Goal: Task Accomplishment & Management: Manage account settings

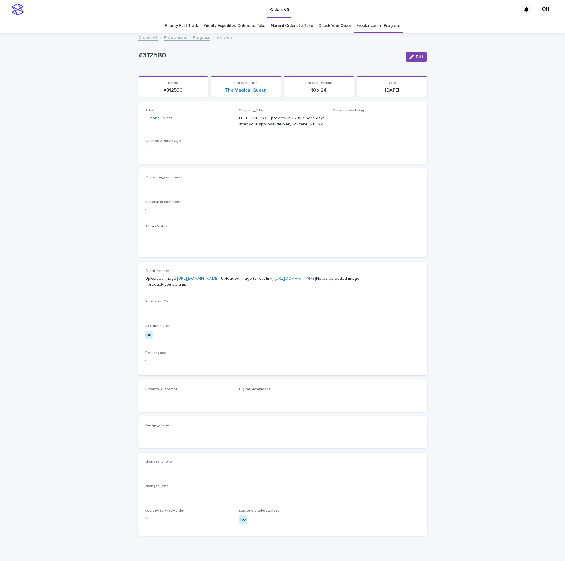
scroll to position [19, 0]
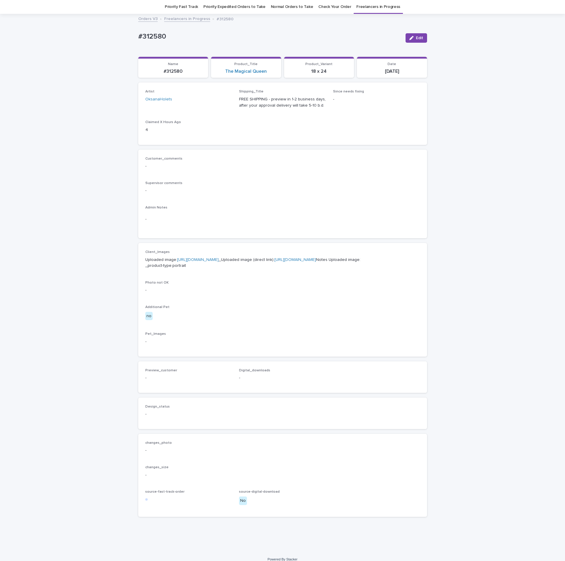
drag, startPoint x: 338, startPoint y: 189, endPoint x: 381, endPoint y: 193, distance: 42.8
click at [338, 189] on p "-" at bounding box center [282, 191] width 275 height 6
click at [203, 262] on link "[URL][DOMAIN_NAME]" at bounding box center [198, 260] width 42 height 4
drag, startPoint x: 186, startPoint y: 38, endPoint x: 125, endPoint y: 34, distance: 61.1
click at [101, 36] on div "Loading... Saving… Loading... Saving… #312580 Edit #312580 Edit Sorry, there wa…" at bounding box center [282, 282] width 565 height 537
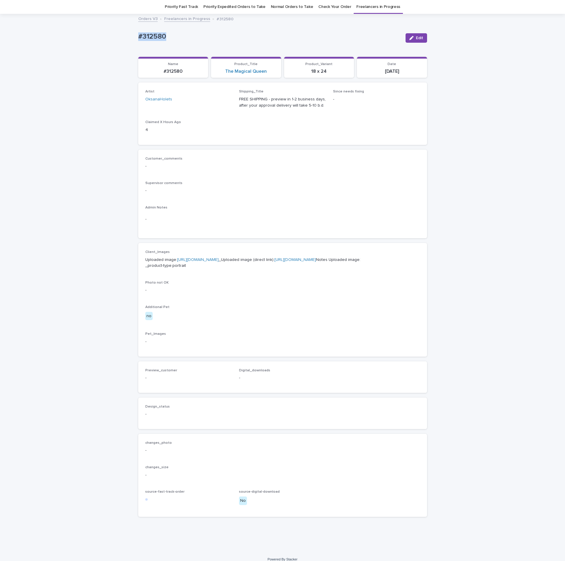
drag, startPoint x: 157, startPoint y: 27, endPoint x: 160, endPoint y: 30, distance: 4.2
copy p "#312580"
drag, startPoint x: 218, startPoint y: 158, endPoint x: 564, endPoint y: 29, distance: 369.7
click at [218, 158] on p "Customer_comments" at bounding box center [282, 159] width 275 height 4
click at [418, 40] on button "Edit" at bounding box center [416, 37] width 22 height 9
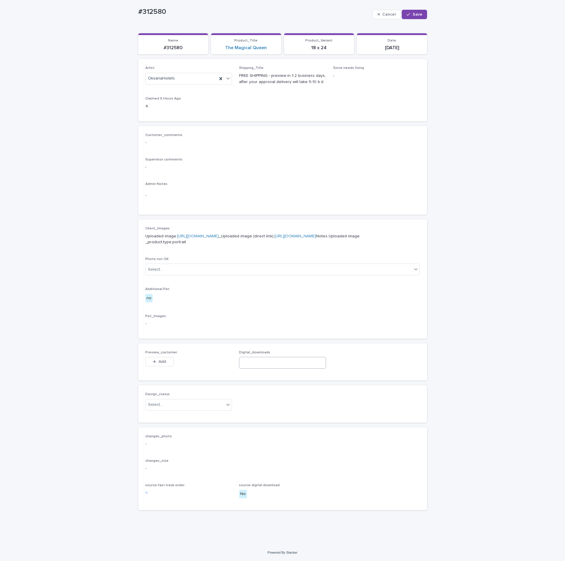
scroll to position [73, 0]
click at [155, 362] on div "button" at bounding box center [156, 362] width 6 height 4
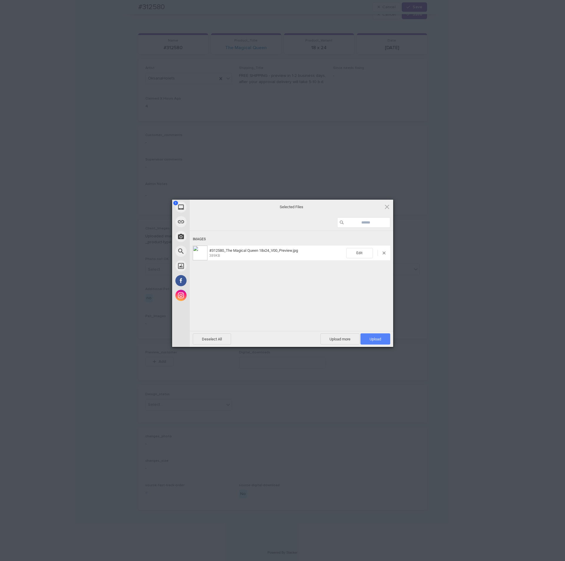
click at [369, 336] on span "Upload 1" at bounding box center [375, 338] width 30 height 11
click at [446, 264] on div "My Device Link (URL) Take Photo Web Search Unsplash Facebook Instagram Uploaded…" at bounding box center [282, 280] width 565 height 561
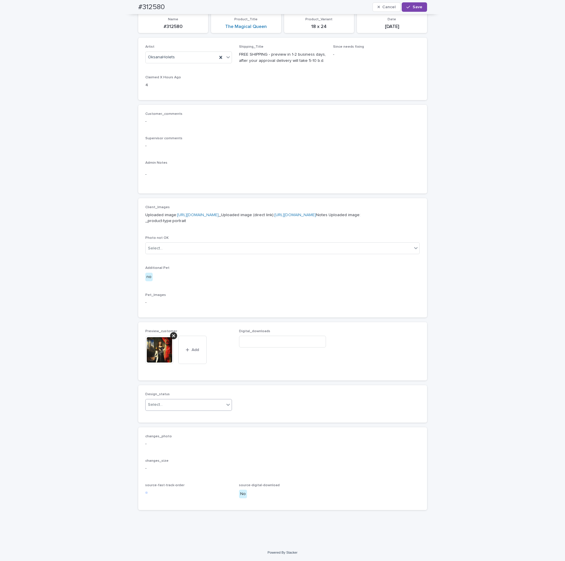
click at [166, 410] on div "Select..." at bounding box center [185, 405] width 79 height 10
click at [156, 426] on div "Uploaded" at bounding box center [185, 427] width 86 height 10
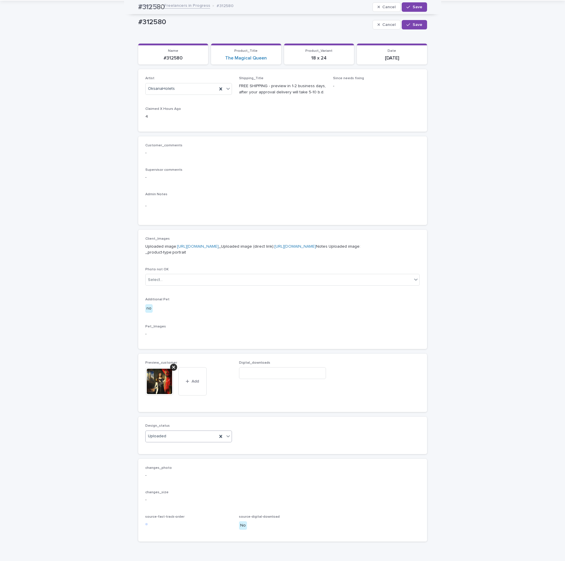
scroll to position [0, 0]
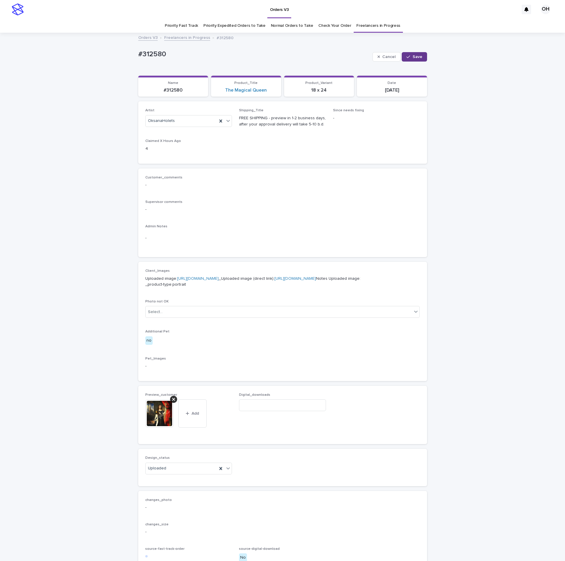
click at [415, 56] on span "Save" at bounding box center [417, 57] width 10 height 4
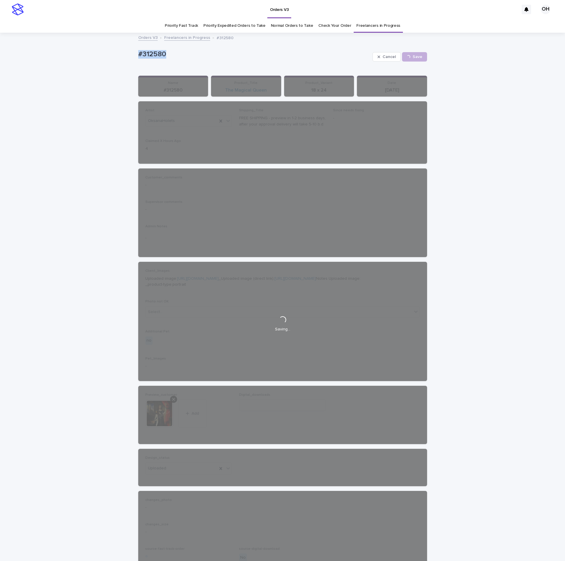
drag, startPoint x: 188, startPoint y: 51, endPoint x: 132, endPoint y: 49, distance: 55.7
click at [121, 47] on div "Loading... Saving… Loading... Saving… #312580 Cancel Save #312580 Cancel Loadin…" at bounding box center [282, 320] width 565 height 575
drag, startPoint x: 147, startPoint y: 52, endPoint x: 151, endPoint y: 52, distance: 4.1
copy p "#312580"
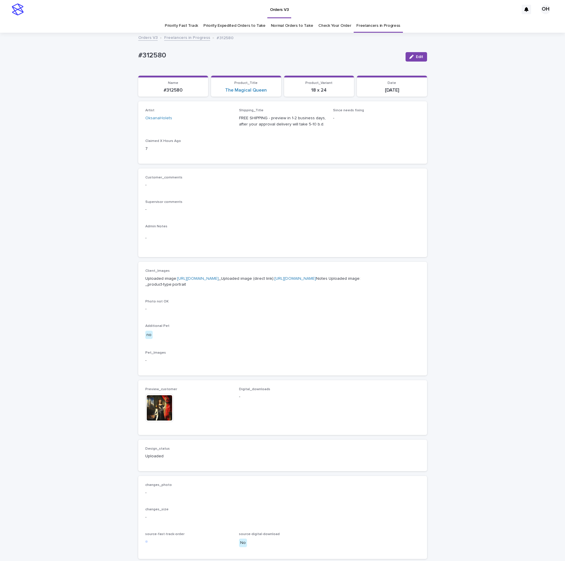
click at [276, 180] on div "Customer_comments -" at bounding box center [282, 184] width 275 height 17
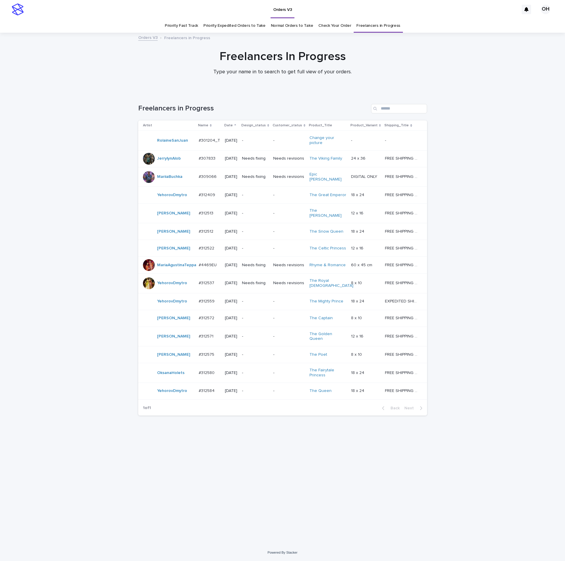
click at [207, 378] on div "#312580 #312580" at bounding box center [210, 373] width 22 height 10
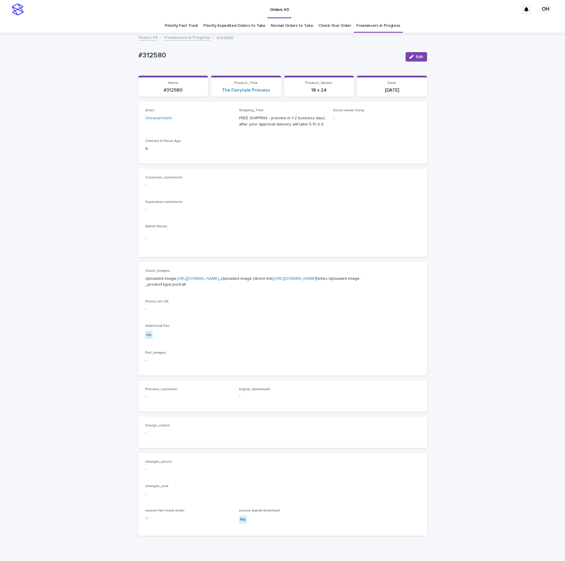
click at [196, 281] on link "[URL][DOMAIN_NAME]" at bounding box center [198, 279] width 42 height 4
click at [212, 281] on link "[URL][DOMAIN_NAME]" at bounding box center [198, 279] width 42 height 4
drag, startPoint x: 180, startPoint y: 48, endPoint x: 141, endPoint y: 54, distance: 40.3
click at [141, 54] on div "#312580 Edit" at bounding box center [282, 57] width 289 height 24
click at [263, 223] on div "Customer_comments - Supervisor comments - Admin Notes -" at bounding box center [282, 213] width 275 height 75
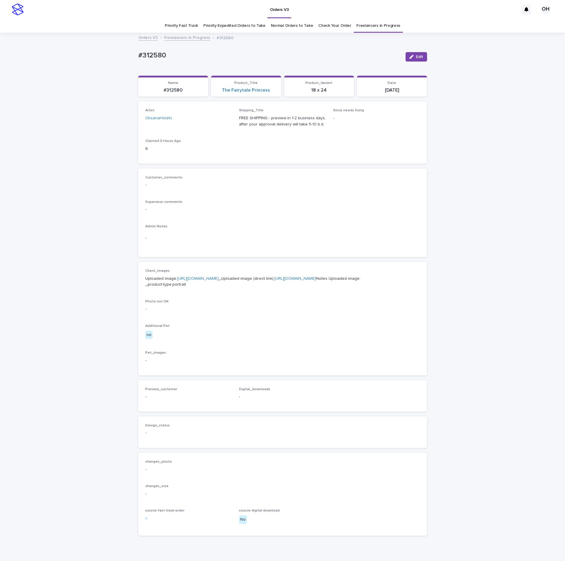
click at [312, 230] on div "Admin Notes -" at bounding box center [282, 237] width 275 height 26
drag, startPoint x: 182, startPoint y: 47, endPoint x: 132, endPoint y: 47, distance: 50.1
click at [109, 47] on div "Loading... Saving… Loading... Saving… #312580 Edit #312580 Edit Sorry, there wa…" at bounding box center [282, 301] width 565 height 537
copy p "#312580"
click at [305, 205] on div "-" at bounding box center [282, 208] width 275 height 7
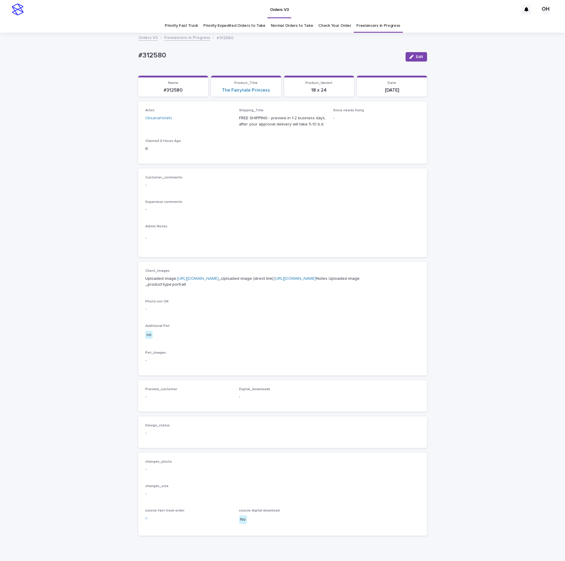
drag, startPoint x: 331, startPoint y: 176, endPoint x: 410, endPoint y: 107, distance: 106.1
click at [336, 170] on div "Customer_comments - Supervisor comments - Admin Notes -" at bounding box center [282, 213] width 289 height 89
click at [403, 57] on div "Edit" at bounding box center [415, 56] width 24 height 9
click at [409, 57] on icon "button" at bounding box center [411, 57] width 4 height 4
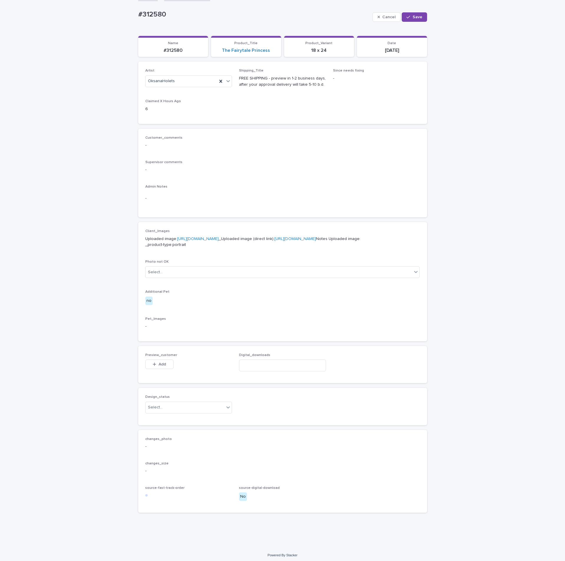
scroll to position [73, 0]
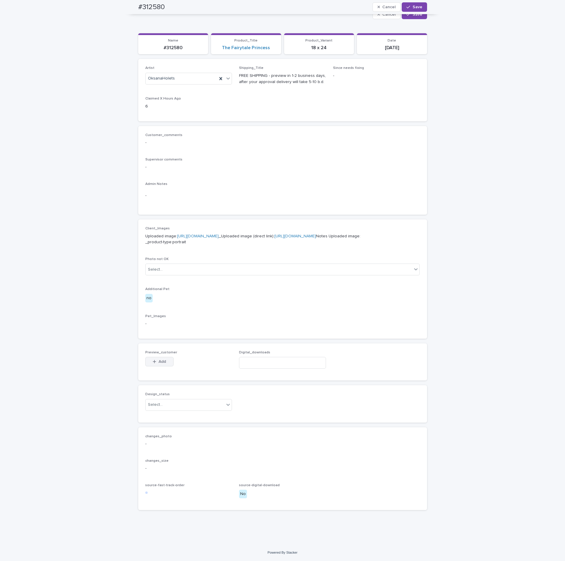
click at [163, 361] on button "Add" at bounding box center [159, 361] width 28 height 9
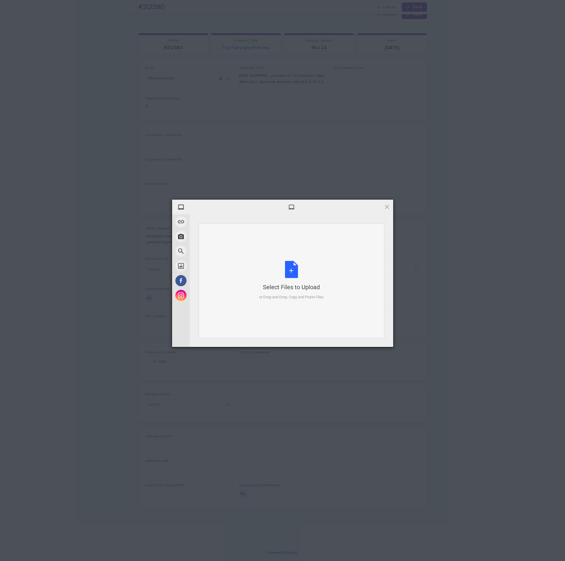
click at [319, 252] on div "Select Files to Upload or Drag and Drop, Copy and Paste Files" at bounding box center [292, 280] width 186 height 115
click at [380, 342] on span "Upload 1" at bounding box center [375, 338] width 30 height 11
drag, startPoint x: 440, startPoint y: 290, endPoint x: 435, endPoint y: 296, distance: 7.1
click at [440, 290] on div "My Device Link (URL) Take Photo Web Search Unsplash Facebook Instagram Uploaded…" at bounding box center [282, 280] width 565 height 561
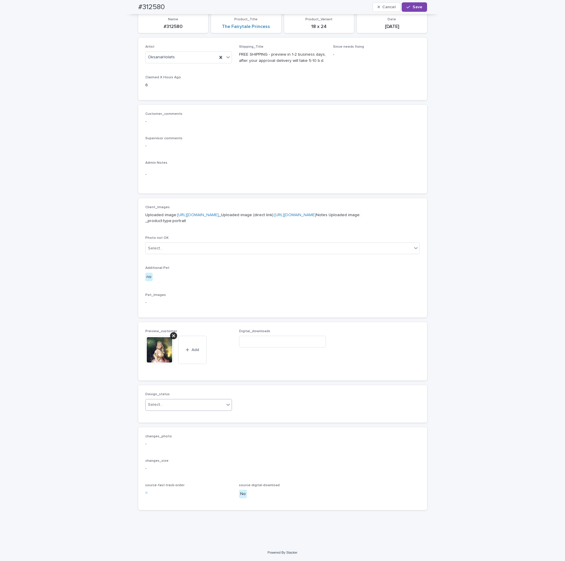
click at [199, 410] on div "Select..." at bounding box center [185, 405] width 79 height 10
click at [167, 425] on div "Uploaded" at bounding box center [185, 427] width 86 height 10
drag, startPoint x: 414, startPoint y: 4, endPoint x: 370, endPoint y: 77, distance: 85.3
click at [414, 5] on button "Save" at bounding box center [414, 6] width 25 height 9
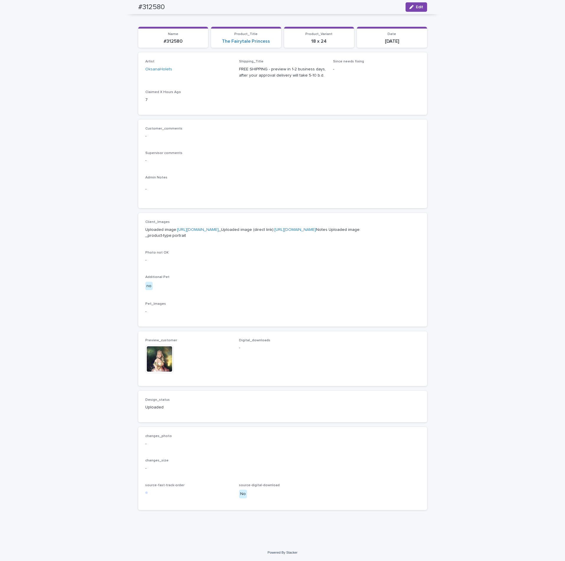
scroll to position [76, 0]
click at [154, 364] on img at bounding box center [159, 359] width 28 height 28
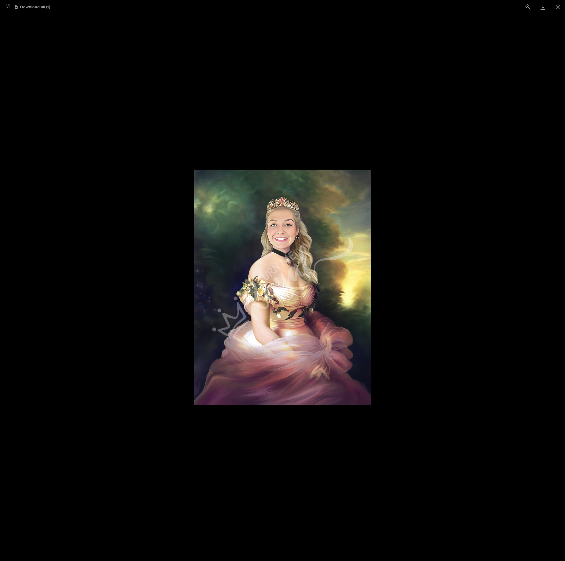
click at [531, 274] on picture at bounding box center [282, 287] width 565 height 547
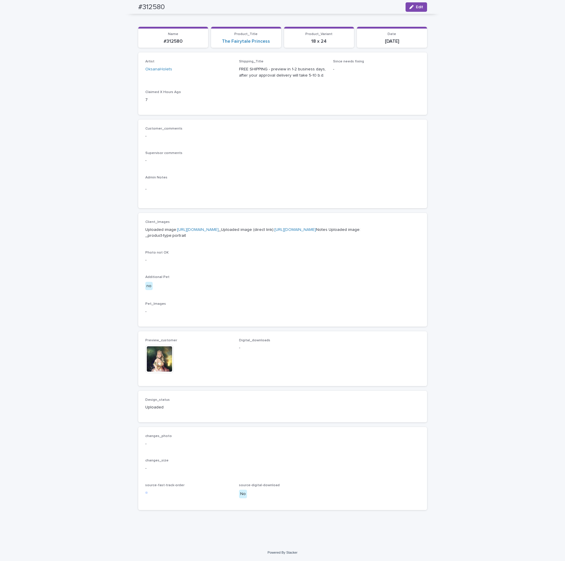
scroll to position [0, 0]
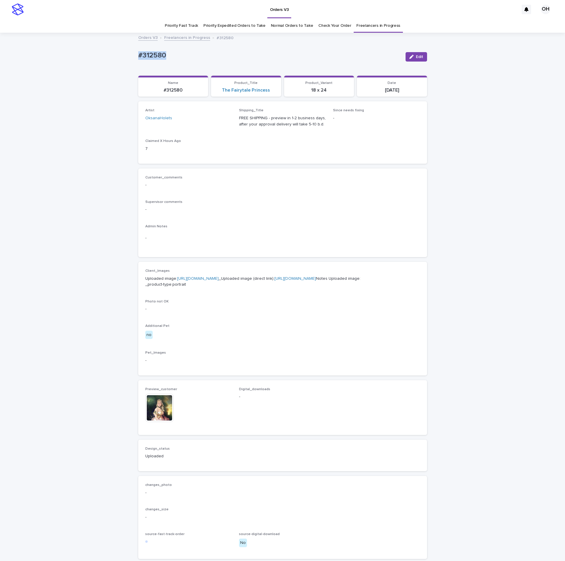
drag, startPoint x: 164, startPoint y: 46, endPoint x: 145, endPoint y: 54, distance: 20.7
click at [119, 48] on div "Loading... Saving… Loading... Saving… #312580 Edit #312580 Edit Sorry, there wa…" at bounding box center [282, 313] width 565 height 560
copy p "#312580"
